Goal: Obtain resource: Download file/media

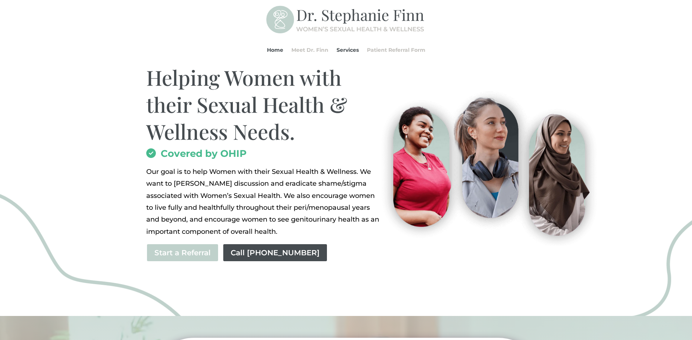
scroll to position [227, 0]
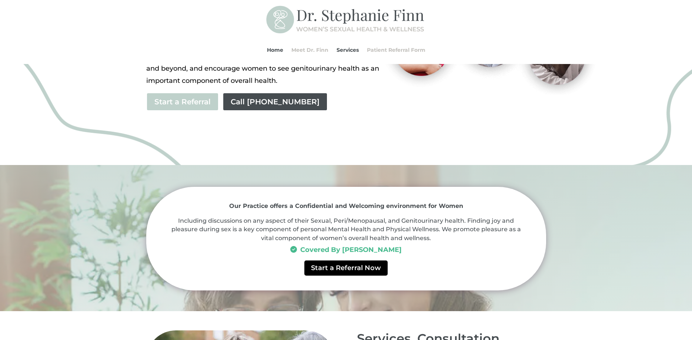
click at [343, 270] on link "Start a Referral Now" at bounding box center [346, 268] width 83 height 15
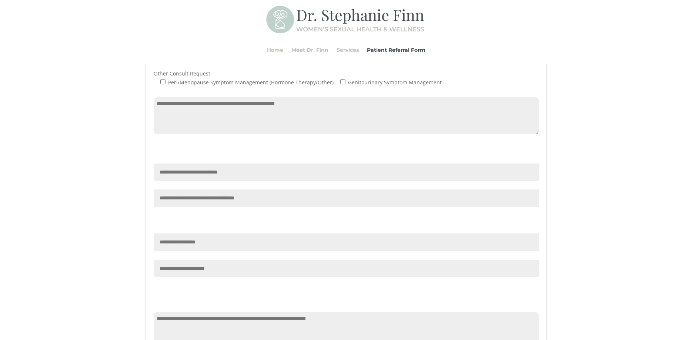
scroll to position [626, 0]
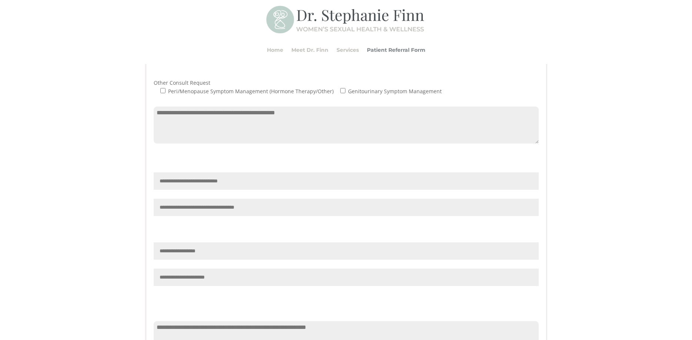
click at [395, 49] on link "Patient Referral Form" at bounding box center [396, 50] width 59 height 28
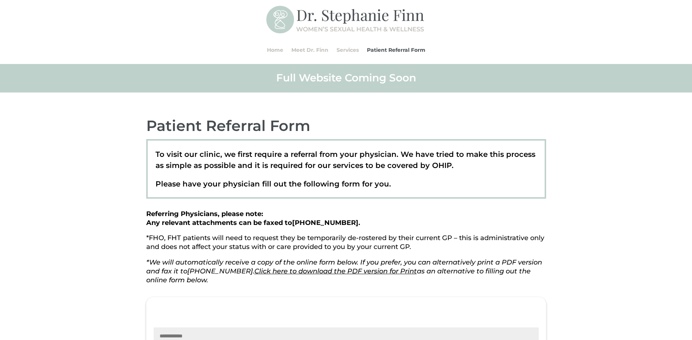
click at [308, 274] on link "Click here to download the PDF version for Print" at bounding box center [336, 271] width 163 height 8
